Goal: Task Accomplishment & Management: Manage account settings

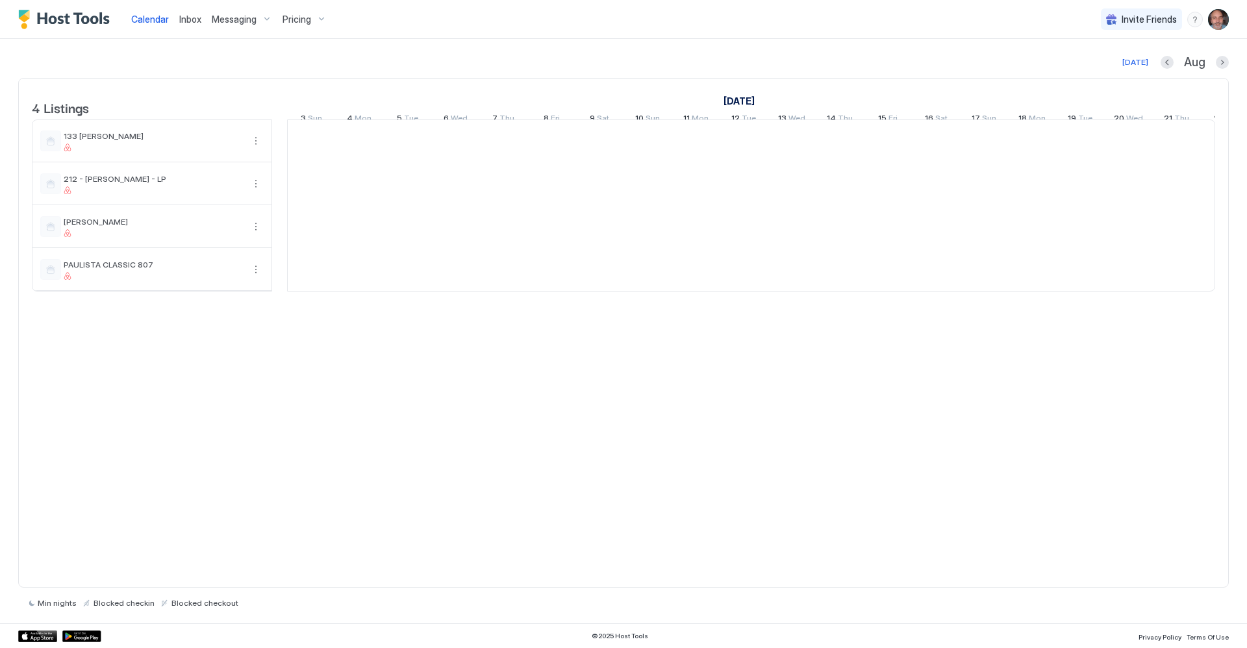
scroll to position [0, 722]
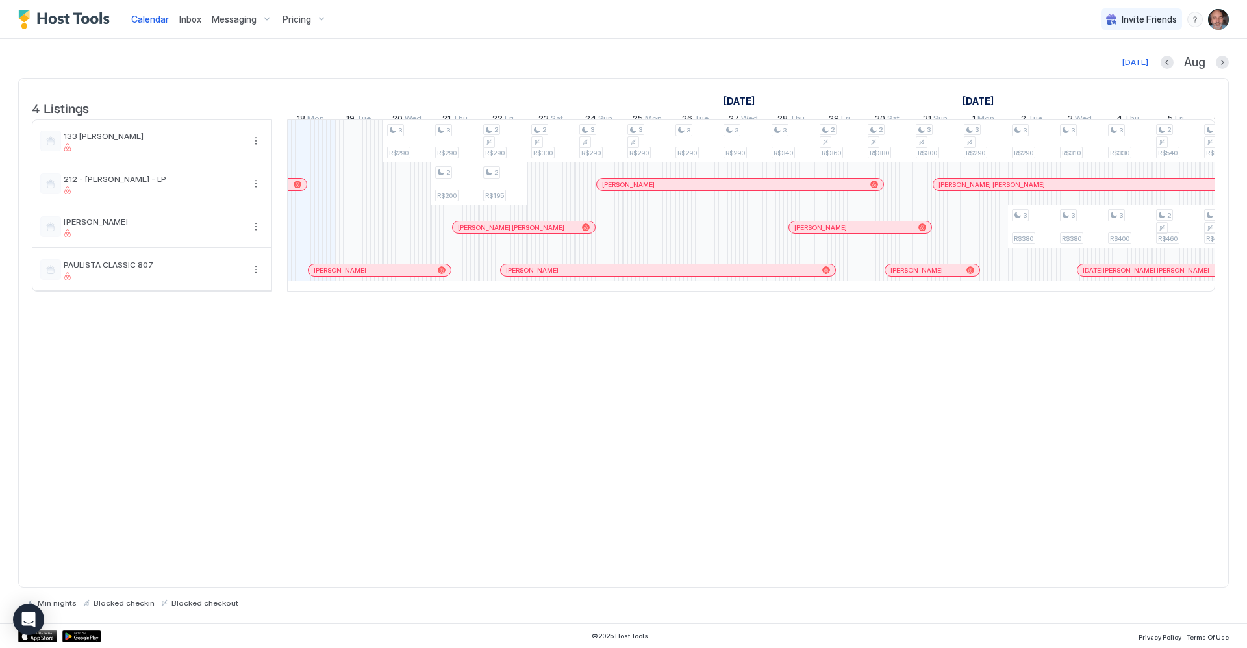
click at [245, 18] on span "Messaging" at bounding box center [234, 20] width 45 height 12
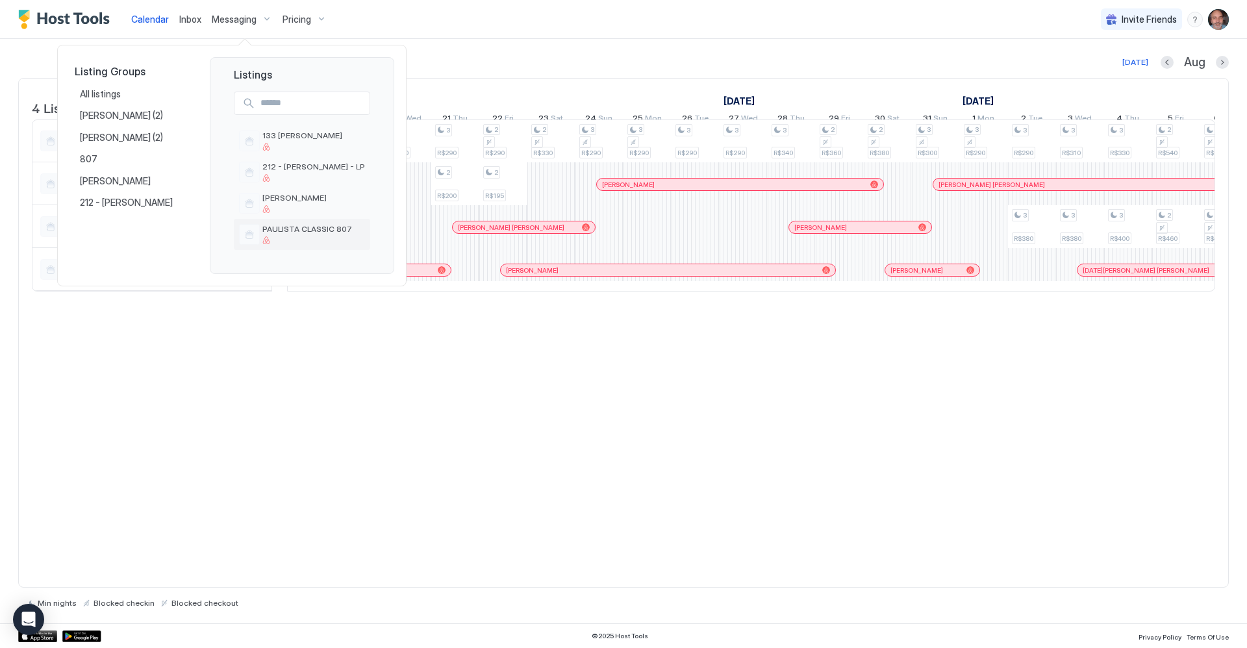
click at [311, 232] on span "PAULISTA CLASSIC 807" at bounding box center [313, 229] width 103 height 10
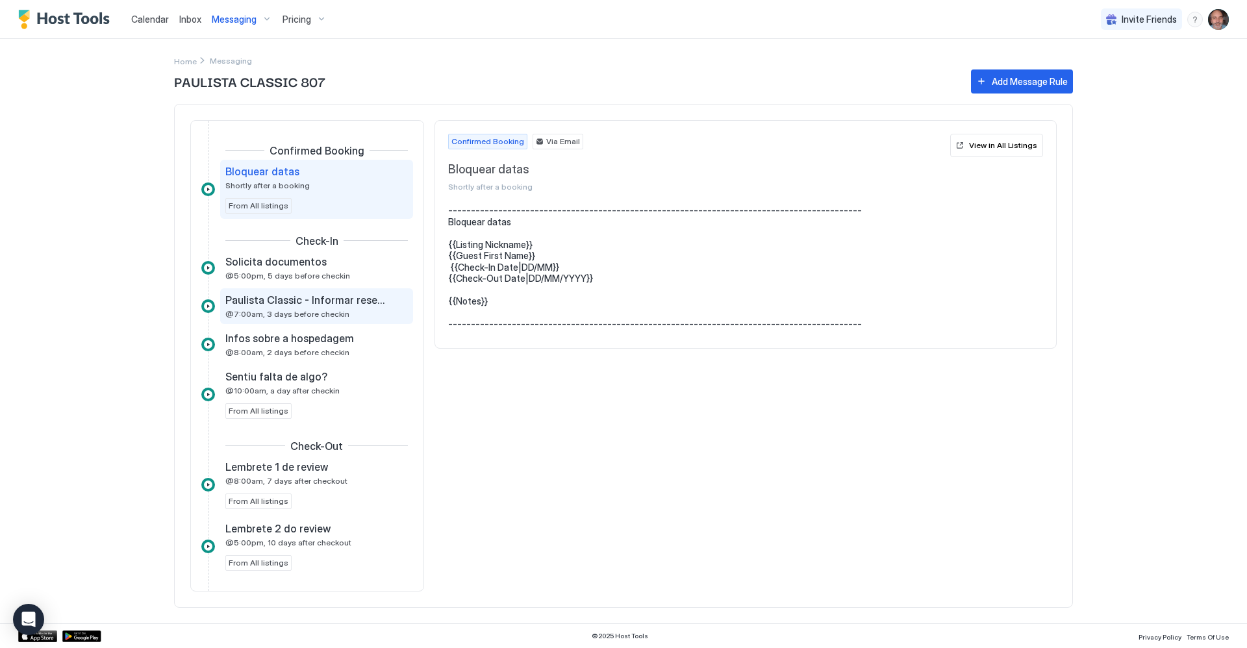
click at [266, 312] on span "@7:00am, 3 days before checkin" at bounding box center [287, 314] width 124 height 10
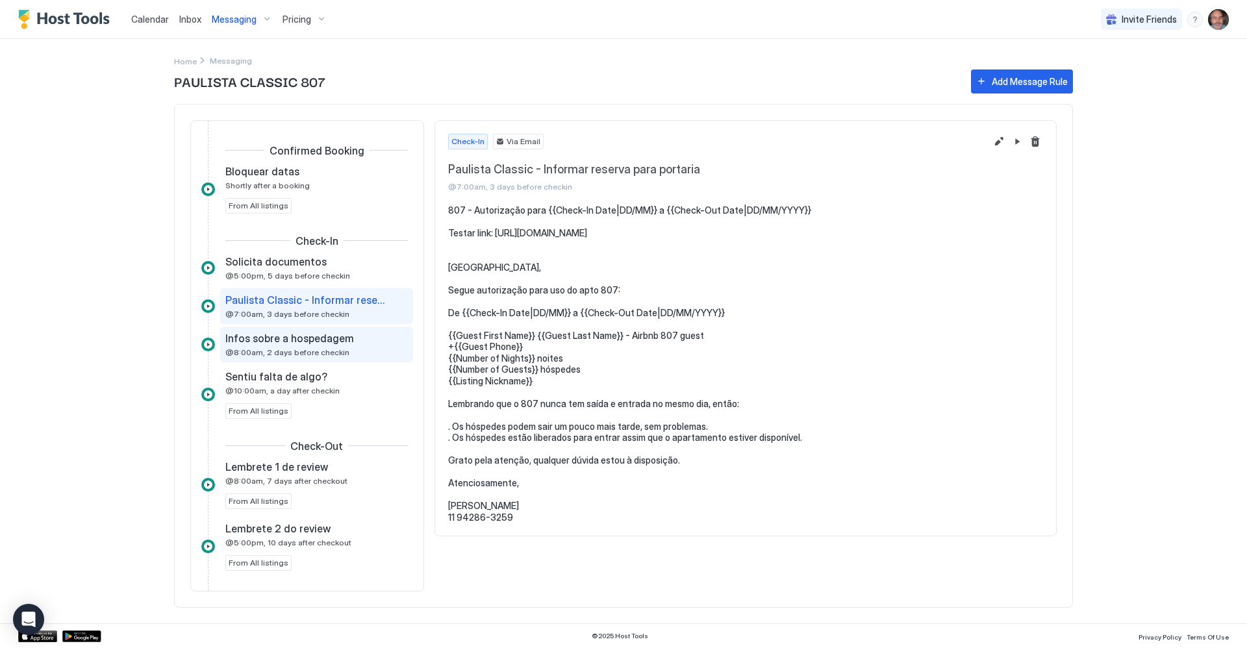
click at [279, 353] on span "@8:00am, 2 days before checkin" at bounding box center [287, 352] width 124 height 10
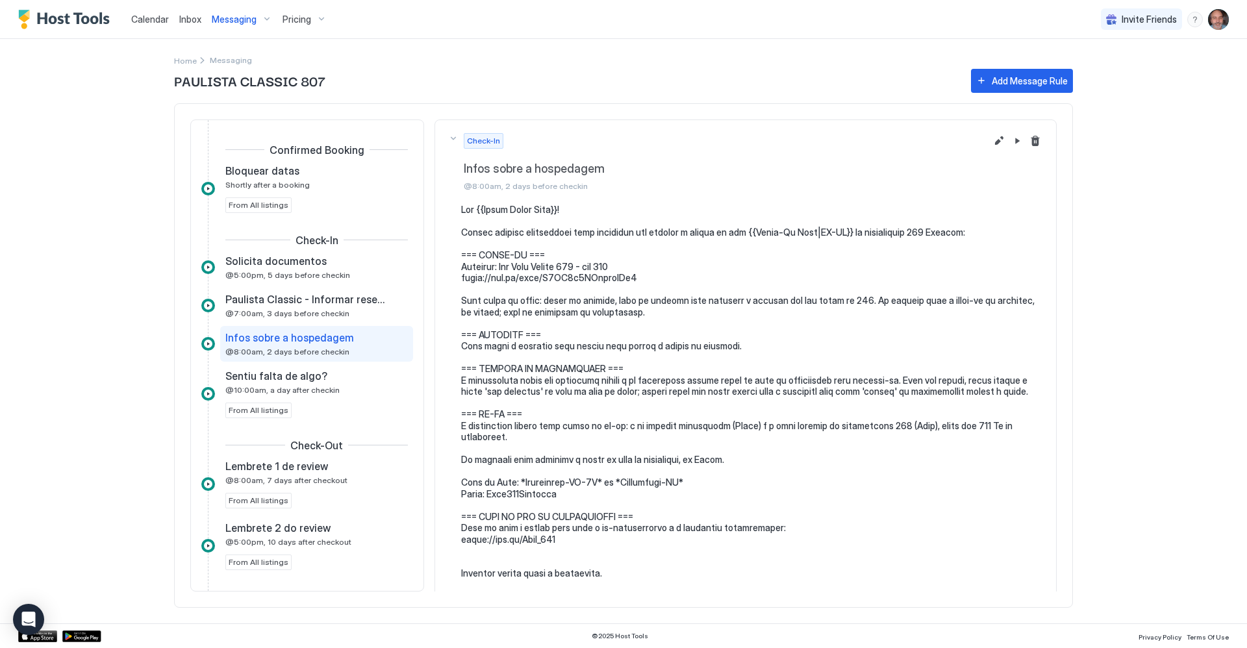
click at [602, 310] on pre at bounding box center [752, 391] width 582 height 375
click at [615, 312] on pre at bounding box center [752, 391] width 582 height 375
click at [627, 307] on pre at bounding box center [752, 391] width 582 height 375
drag, startPoint x: 574, startPoint y: 349, endPoint x: 622, endPoint y: 343, distance: 49.1
click at [622, 343] on pre at bounding box center [752, 391] width 582 height 375
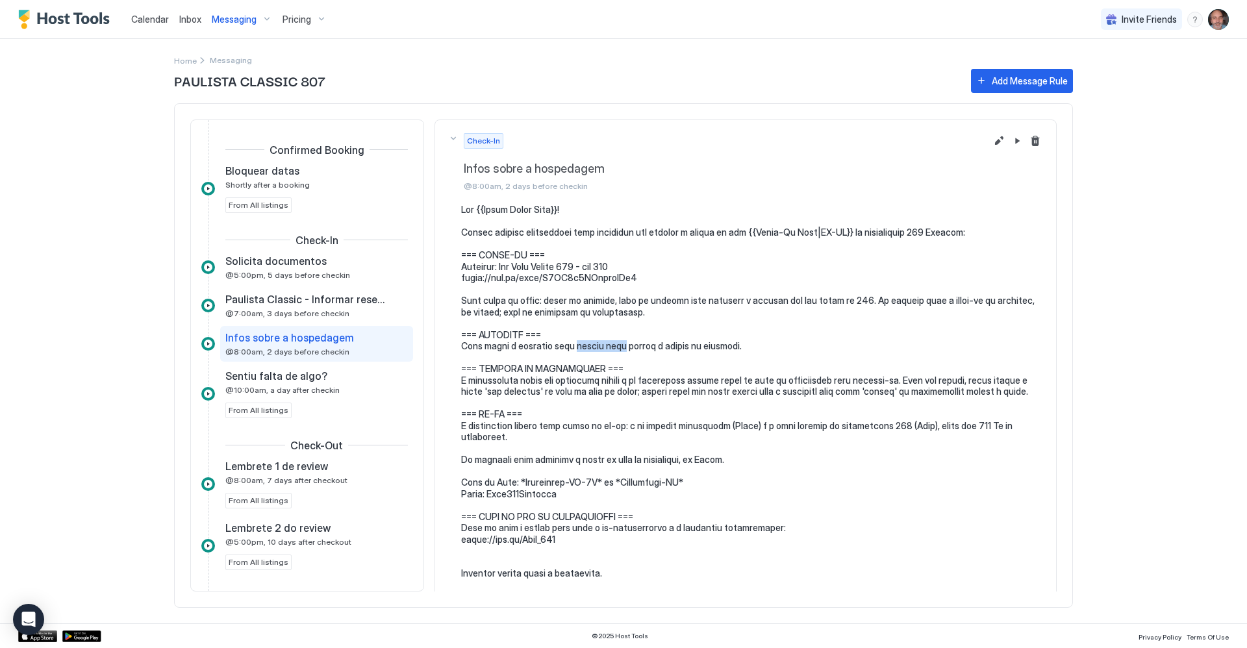
click at [622, 341] on pre at bounding box center [752, 391] width 582 height 375
click at [628, 341] on pre at bounding box center [752, 391] width 582 height 375
click at [271, 345] on div "Infos sobre a hospedagem @8:00am, 2 days before checkin" at bounding box center [307, 343] width 164 height 25
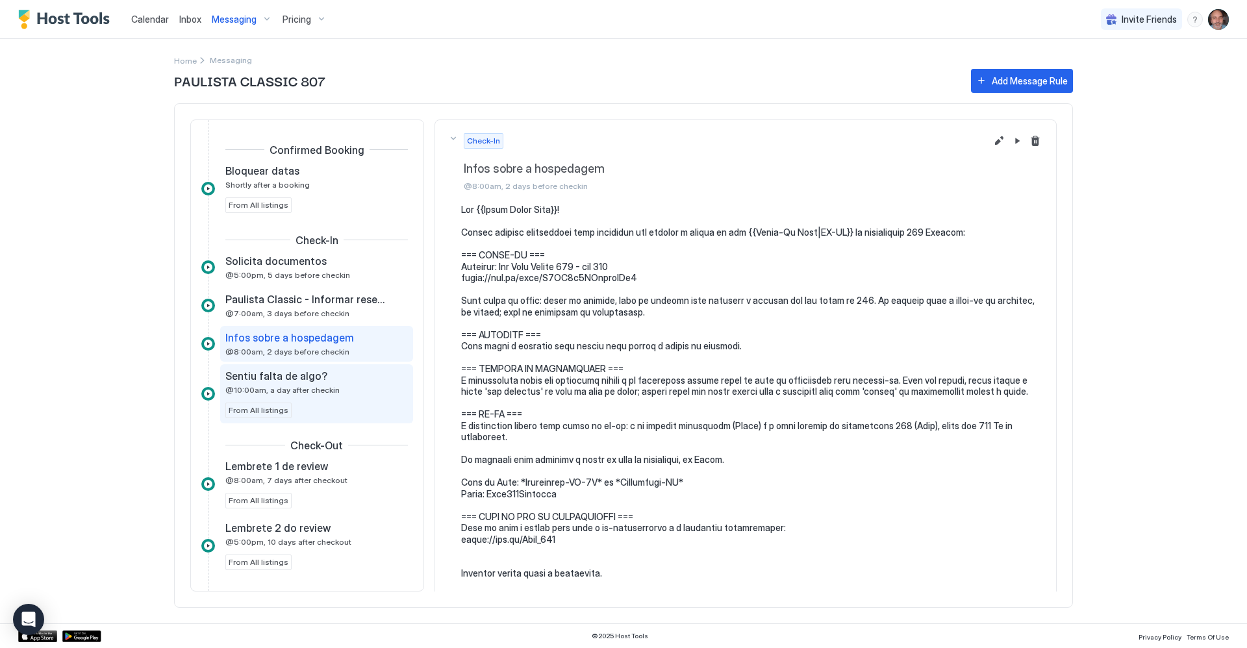
click at [257, 378] on span "Sentiu falta de algo?" at bounding box center [276, 376] width 102 height 13
click at [259, 344] on span "Infos sobre a hospedagem" at bounding box center [289, 337] width 129 height 13
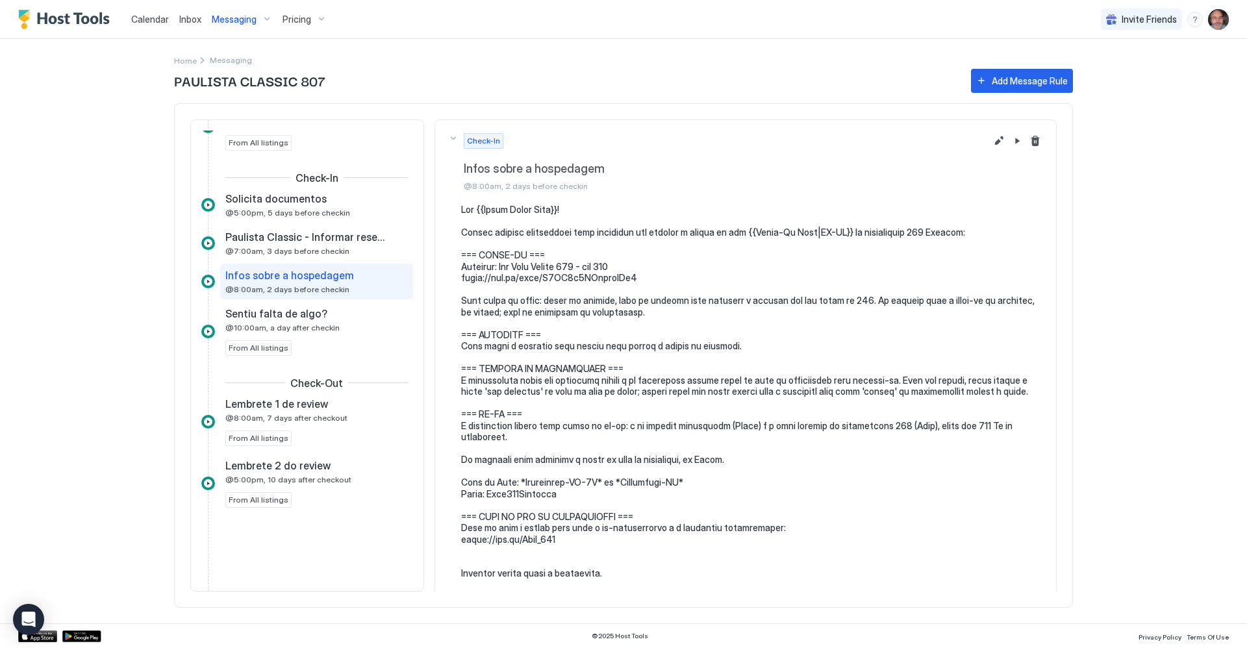
click at [276, 572] on div "Confirmed Booking Bloquear datas Shortly after a booking From All listings Chec…" at bounding box center [307, 356] width 212 height 450
click at [300, 550] on div at bounding box center [307, 542] width 212 height 52
